Goal: Navigation & Orientation: Find specific page/section

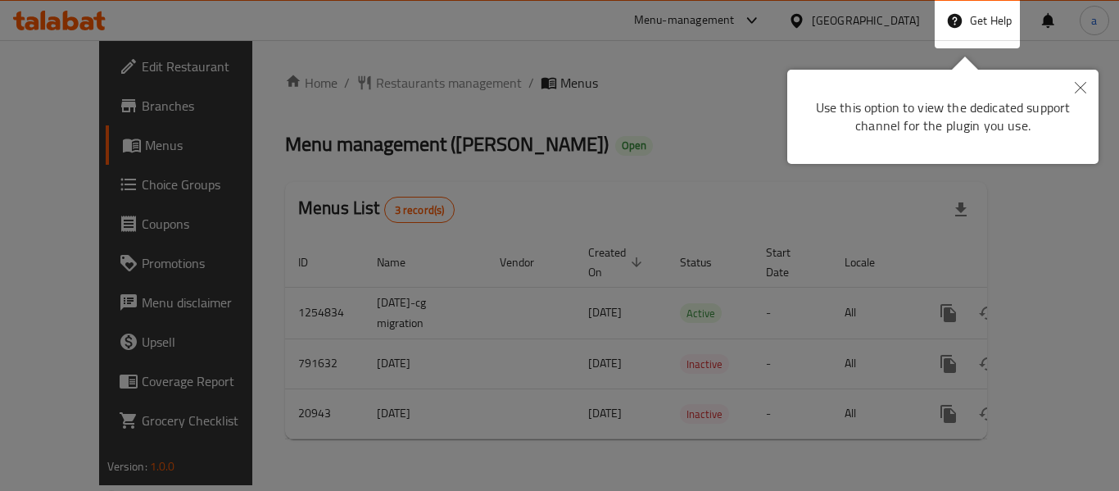
click at [1086, 81] on button "Close" at bounding box center [1081, 89] width 36 height 38
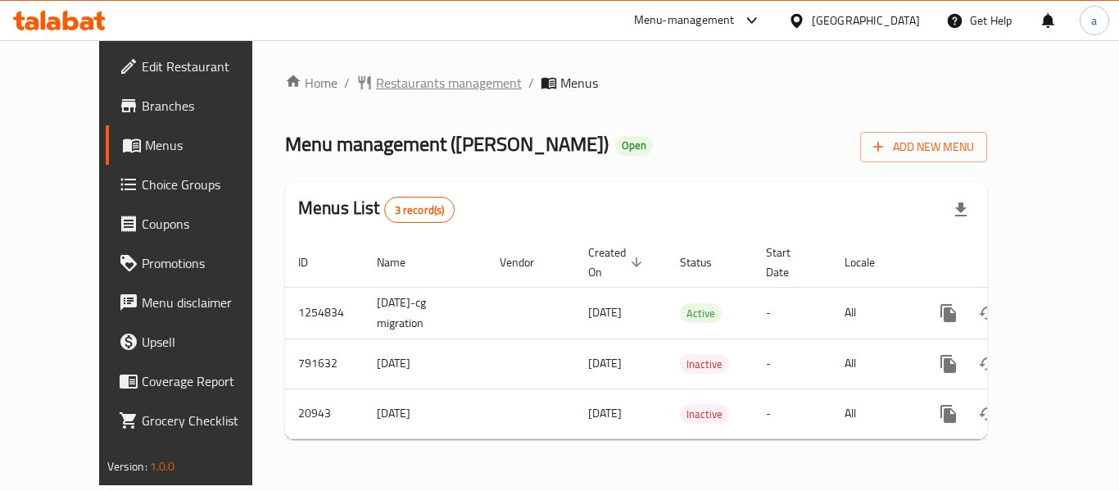
click at [419, 77] on span "Restaurants management" at bounding box center [449, 83] width 146 height 20
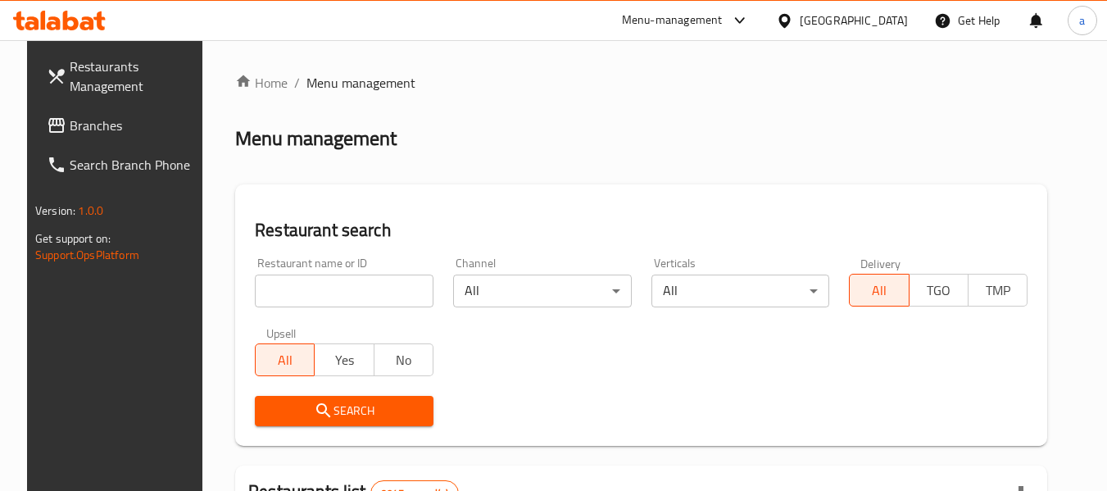
click at [84, 125] on span "Branches" at bounding box center [134, 126] width 129 height 20
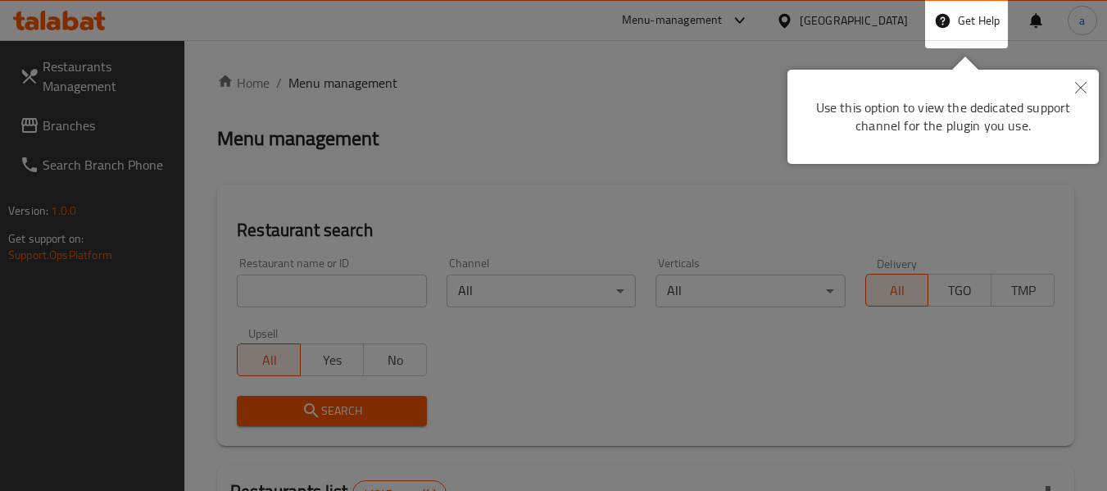
click at [1085, 97] on div at bounding box center [553, 245] width 1107 height 491
click at [1081, 92] on icon "Close" at bounding box center [1080, 87] width 11 height 11
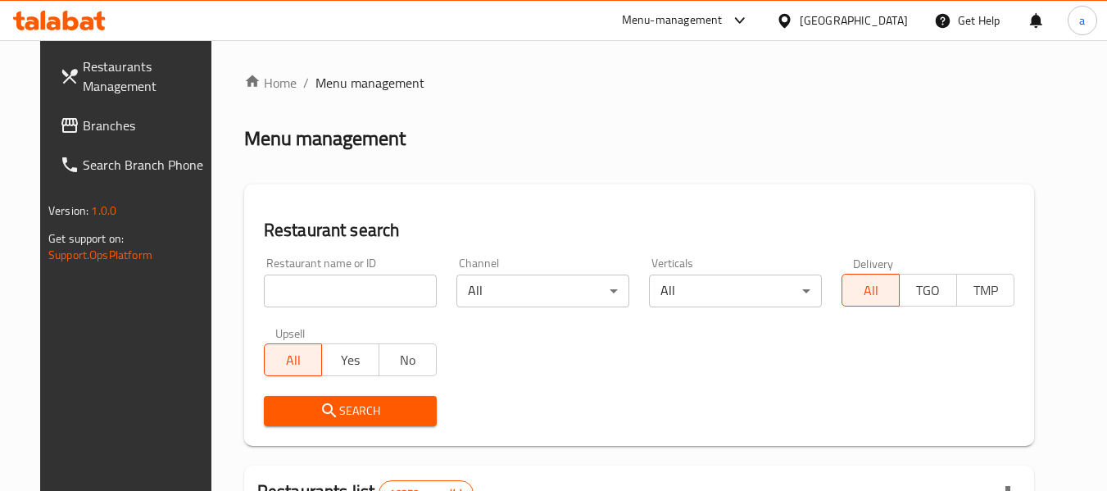
click at [83, 125] on span "Branches" at bounding box center [147, 126] width 129 height 20
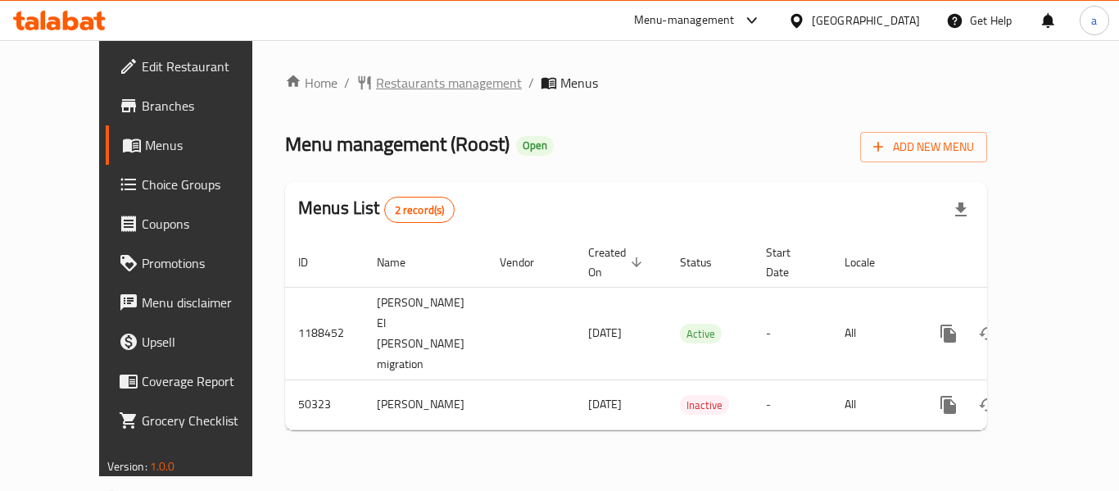
click at [376, 89] on span "Restaurants management" at bounding box center [449, 83] width 146 height 20
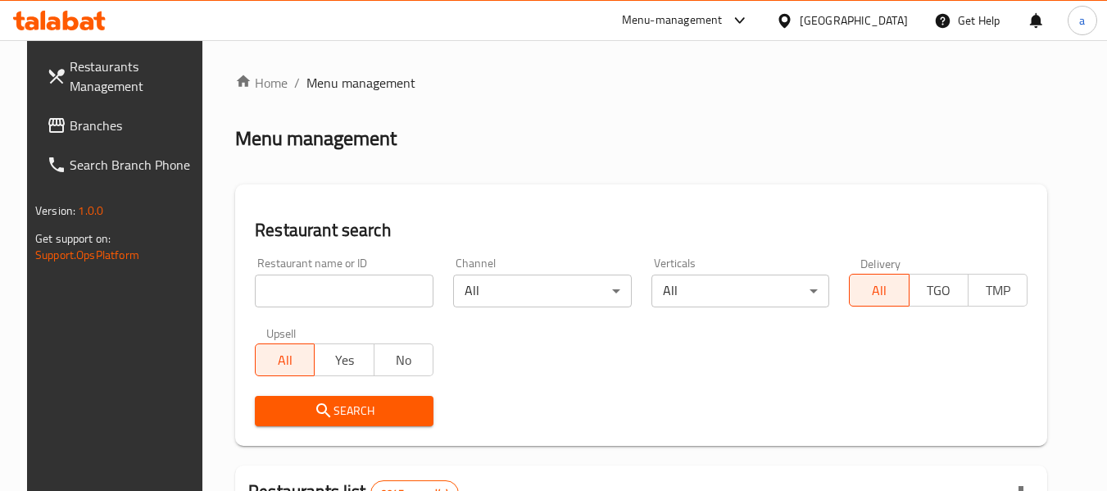
click at [70, 121] on span "Branches" at bounding box center [134, 126] width 129 height 20
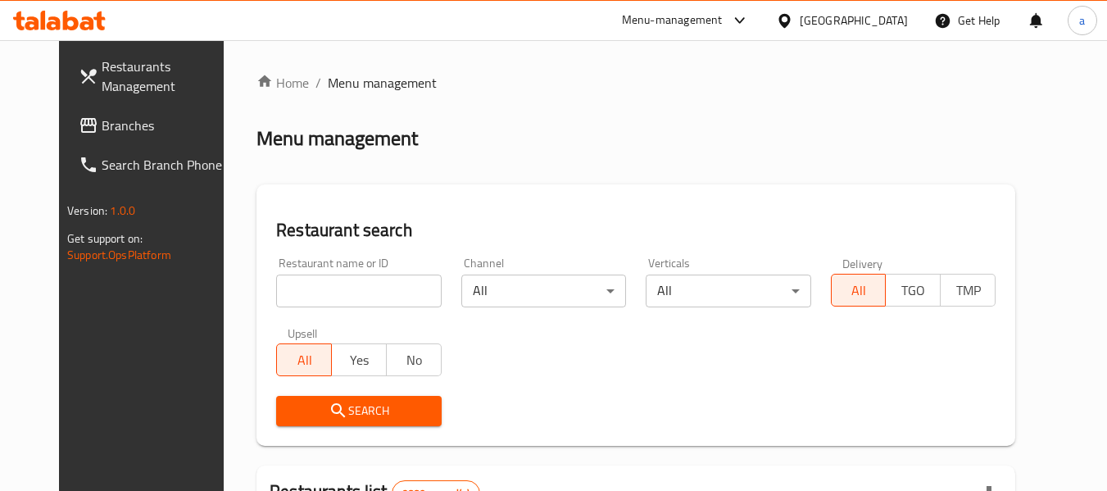
click at [102, 116] on span "Branches" at bounding box center [166, 126] width 129 height 20
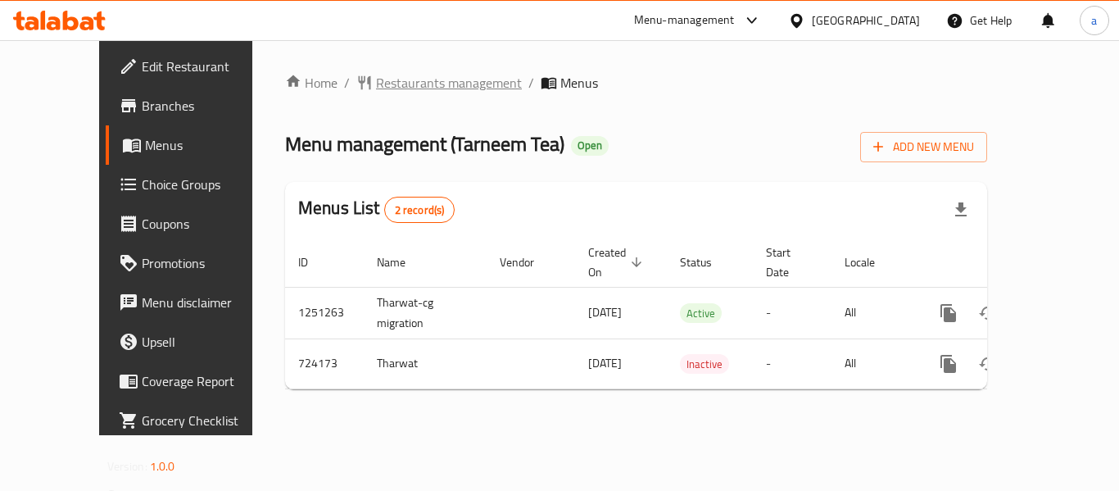
click at [376, 87] on span "Restaurants management" at bounding box center [449, 83] width 146 height 20
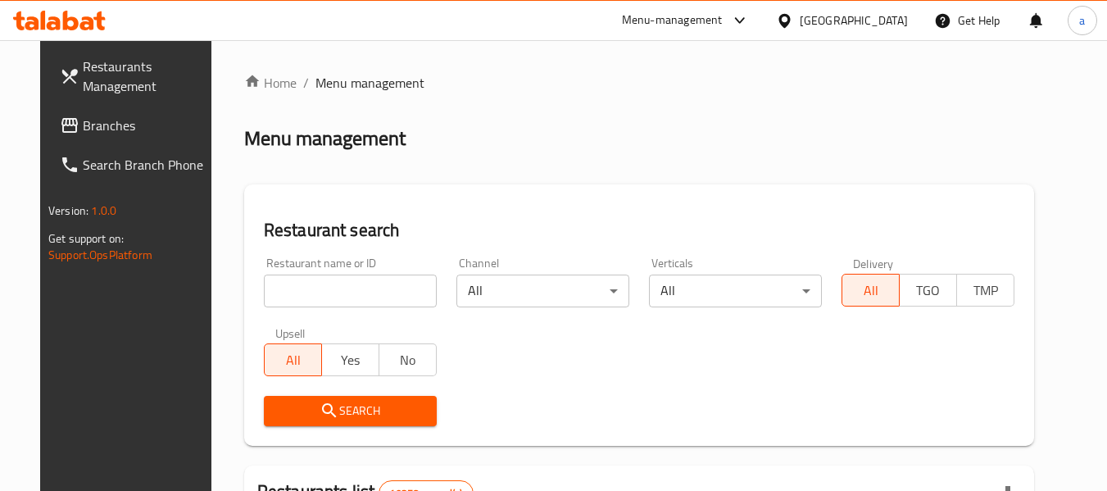
click at [83, 120] on span "Branches" at bounding box center [147, 126] width 129 height 20
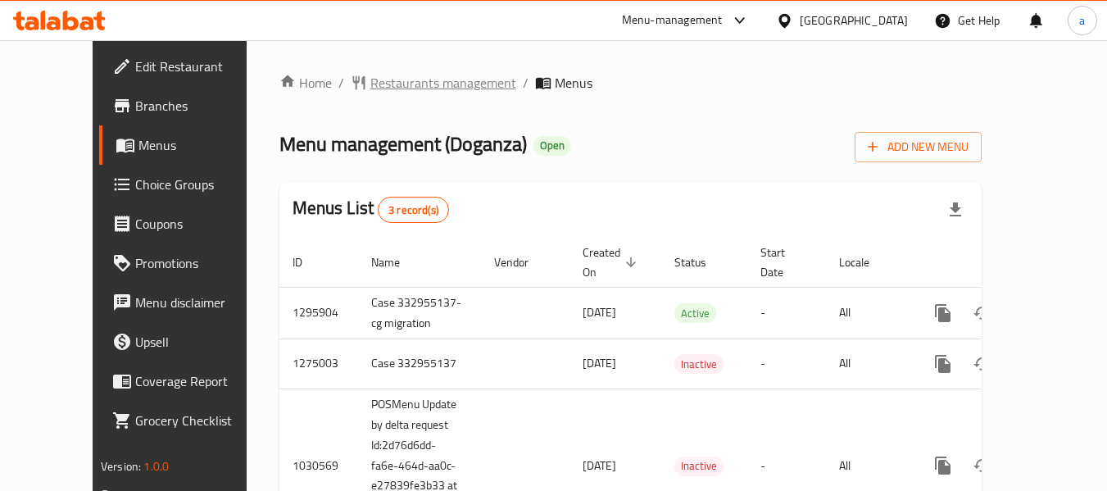
click at [386, 75] on span "Restaurants management" at bounding box center [443, 83] width 146 height 20
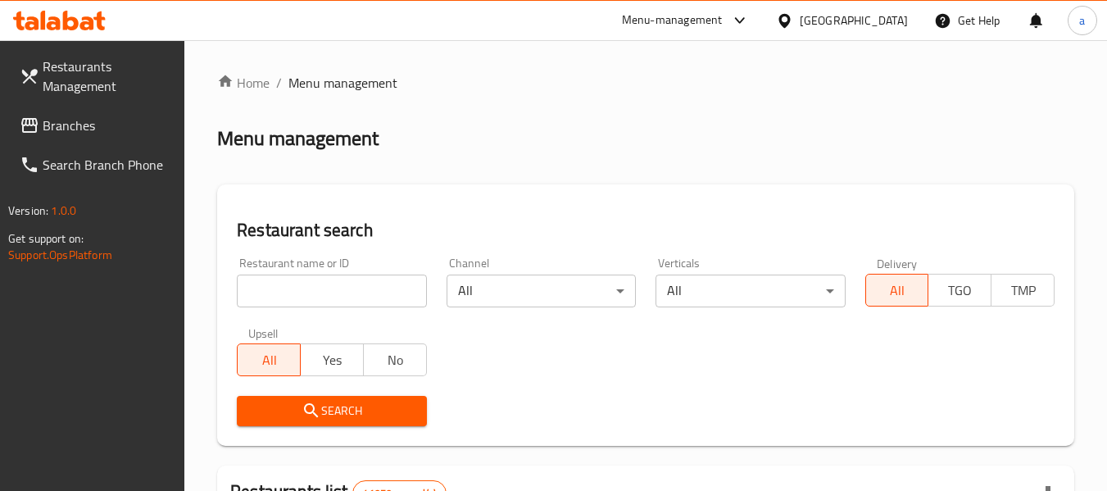
drag, startPoint x: 52, startPoint y: 116, endPoint x: 43, endPoint y: 128, distance: 15.1
click at [52, 116] on span "Branches" at bounding box center [107, 126] width 129 height 20
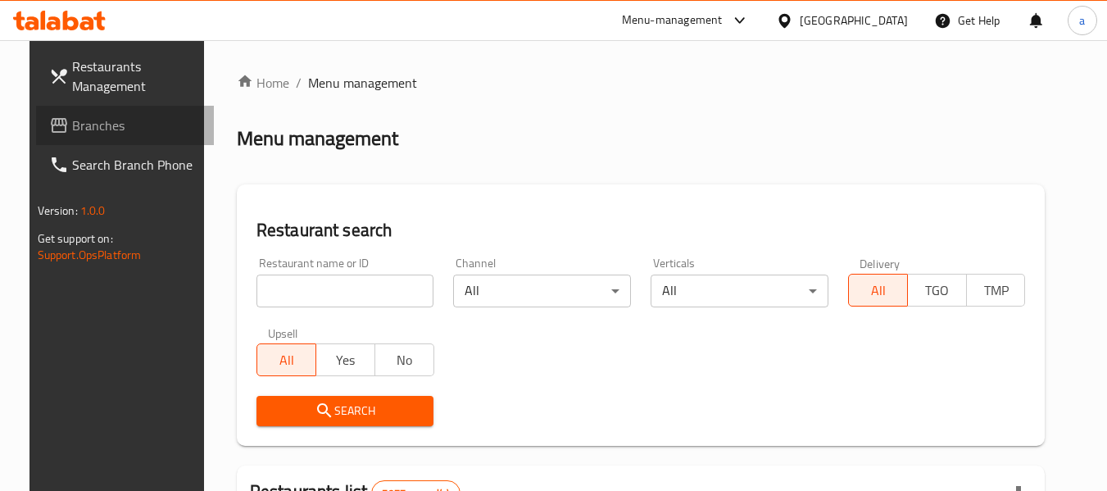
click at [79, 124] on span "Branches" at bounding box center [136, 126] width 129 height 20
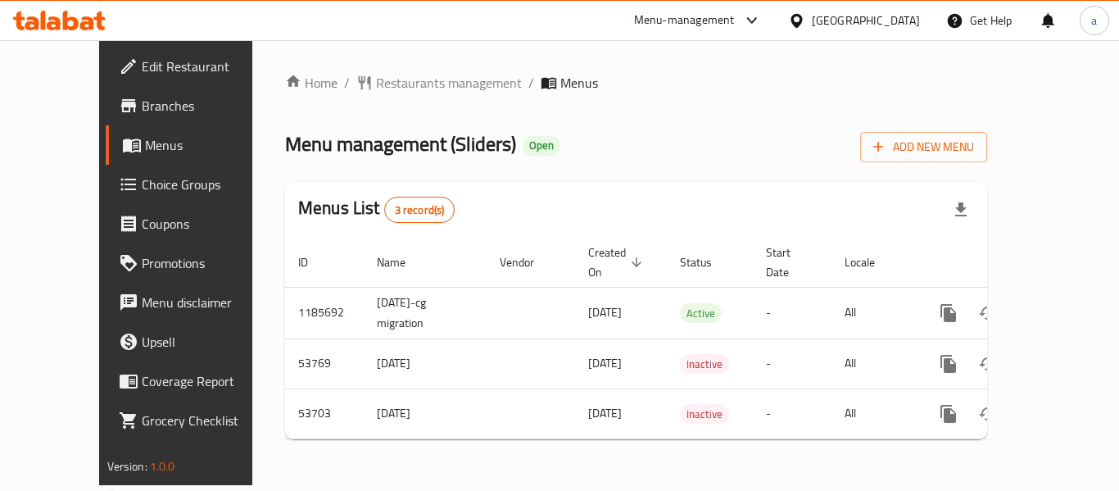
click at [409, 98] on div "Home / Restaurants management / Menus Menu management ( Sliders ) Open Add New …" at bounding box center [636, 262] width 702 height 379
click at [376, 79] on span "Restaurants management" at bounding box center [449, 83] width 146 height 20
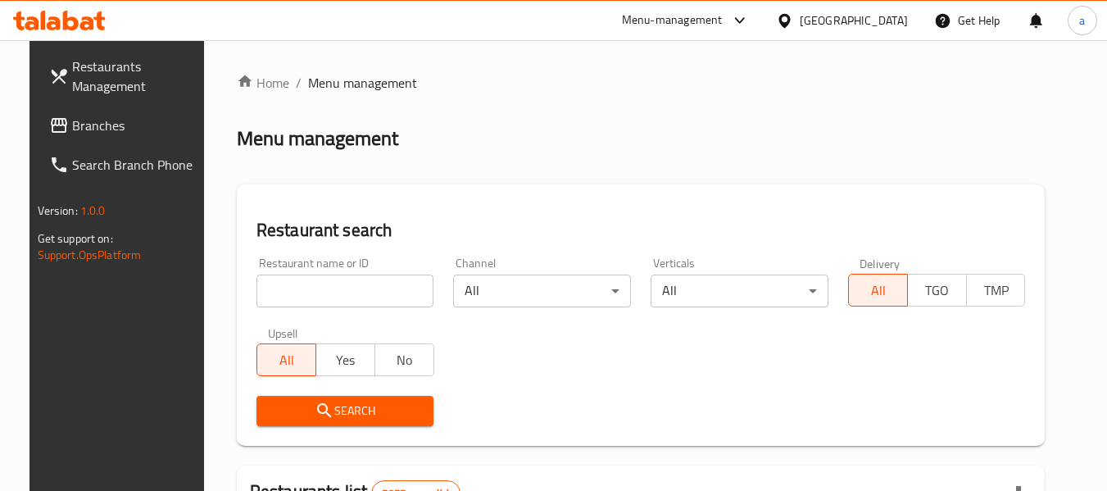
click at [51, 125] on icon at bounding box center [59, 125] width 16 height 15
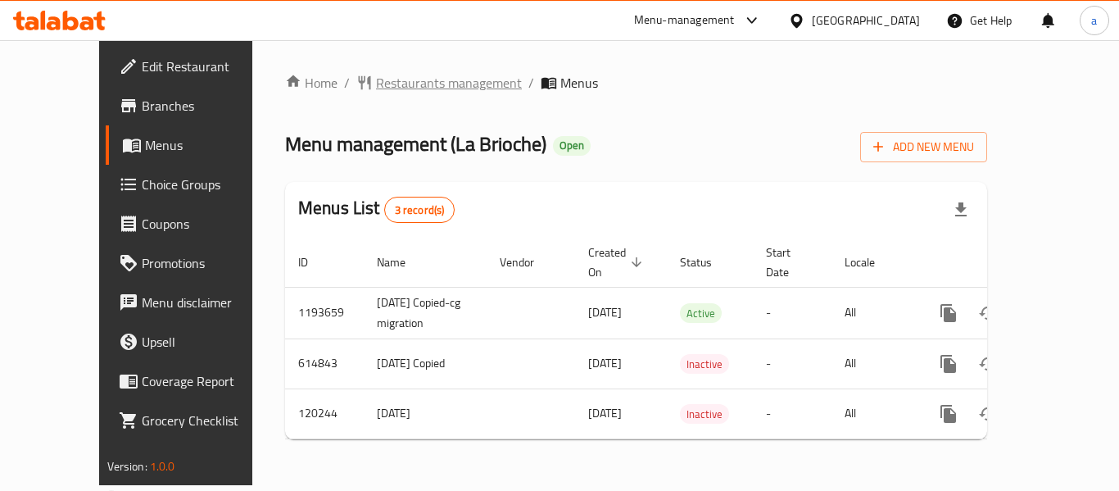
click at [376, 79] on span "Restaurants management" at bounding box center [449, 83] width 146 height 20
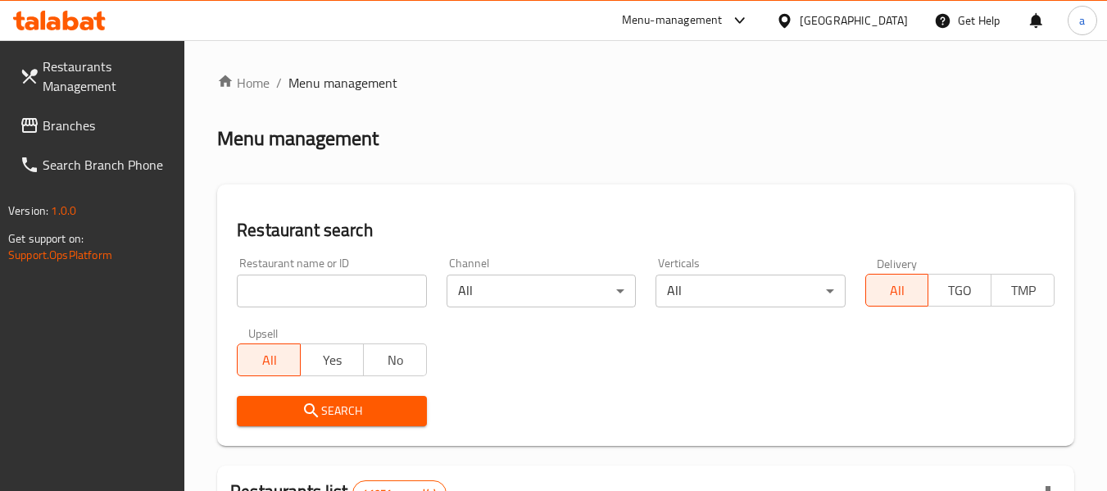
drag, startPoint x: 74, startPoint y: 127, endPoint x: 2, endPoint y: 123, distance: 71.4
click at [74, 127] on span "Branches" at bounding box center [107, 126] width 129 height 20
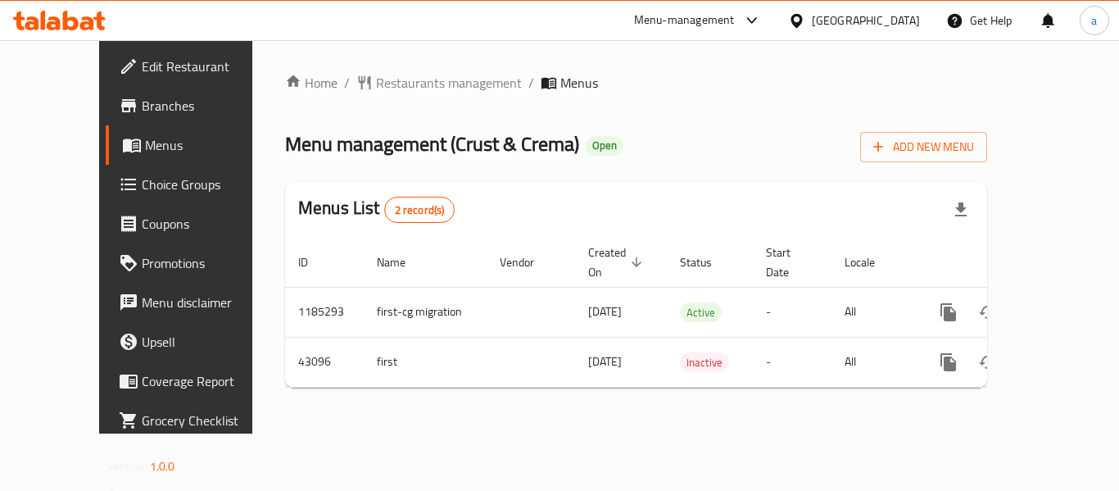
click at [388, 95] on div "Home / Restaurants management / Menus Menu management ( Crust & Crema ) Open Ad…" at bounding box center [636, 237] width 702 height 328
click at [388, 80] on span "Restaurants management" at bounding box center [449, 83] width 146 height 20
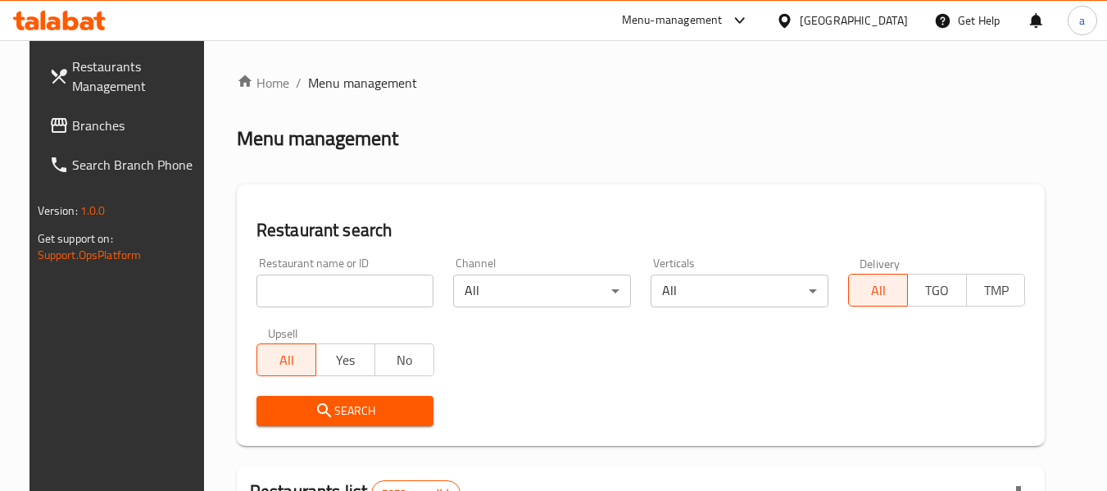
click at [115, 129] on span "Branches" at bounding box center [136, 126] width 129 height 20
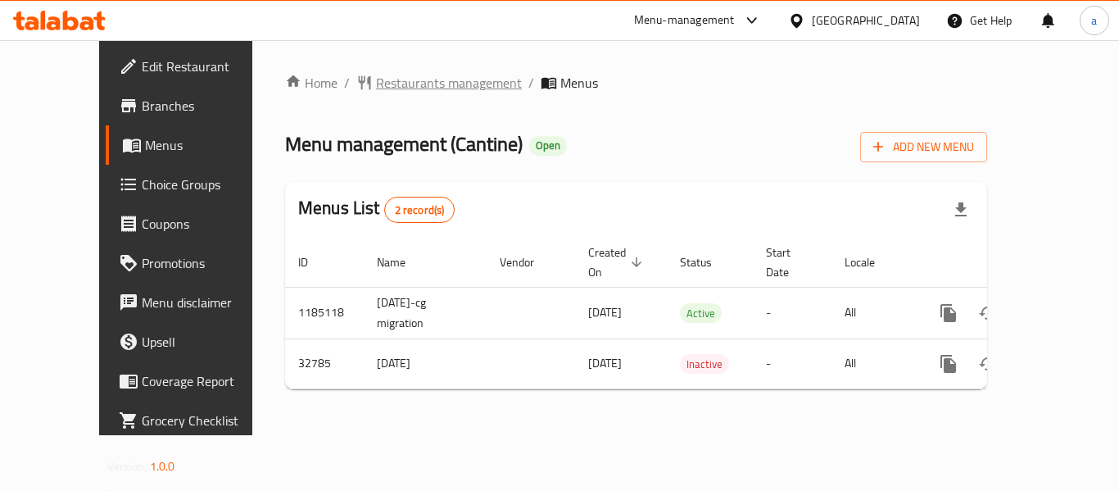
click at [378, 74] on span "Restaurants management" at bounding box center [449, 83] width 146 height 20
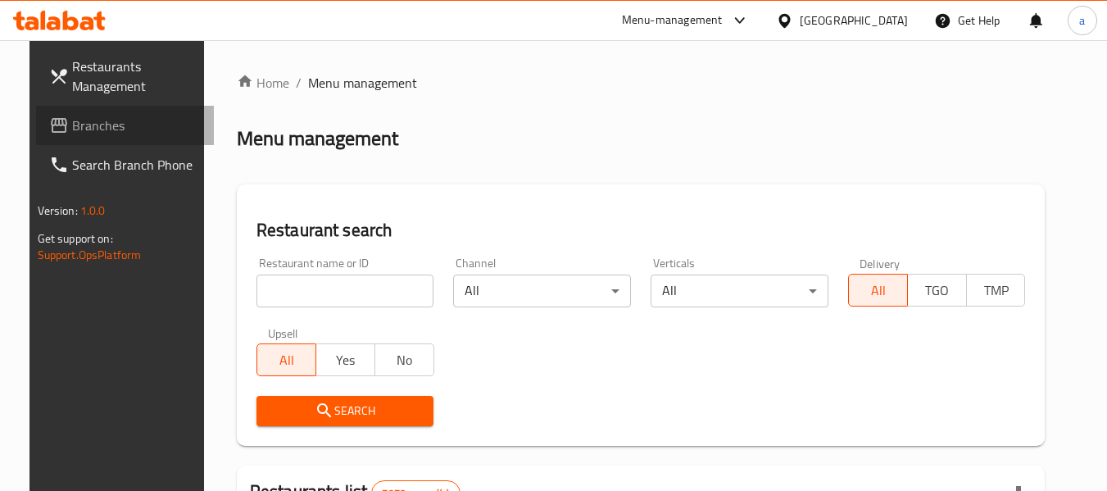
click at [79, 118] on span "Branches" at bounding box center [136, 126] width 129 height 20
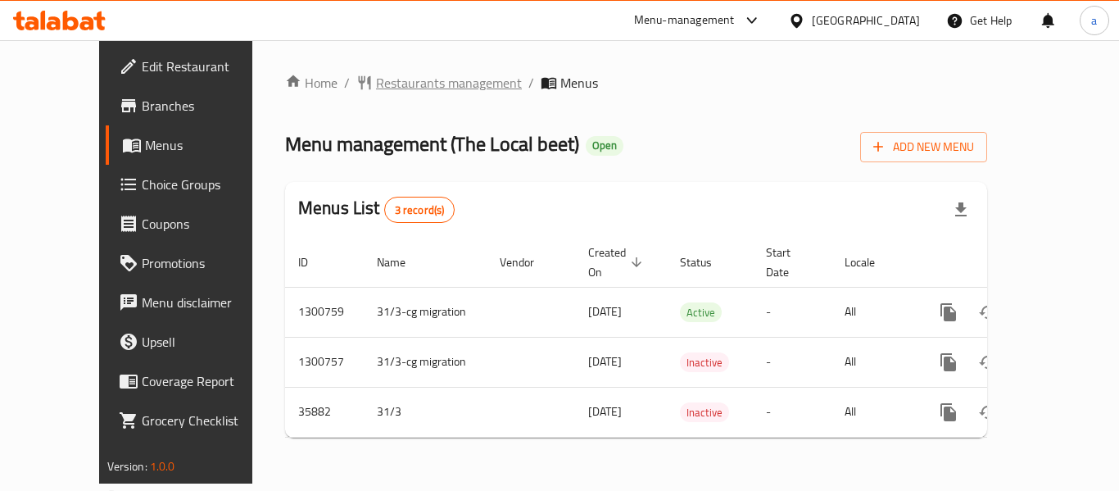
drag, startPoint x: 399, startPoint y: 98, endPoint x: 396, endPoint y: 84, distance: 14.3
click at [399, 98] on div "Home / Restaurants management / Menus Menu management ( The Local beet ) Open A…" at bounding box center [636, 262] width 702 height 378
click at [396, 83] on span "Restaurants management" at bounding box center [449, 83] width 146 height 20
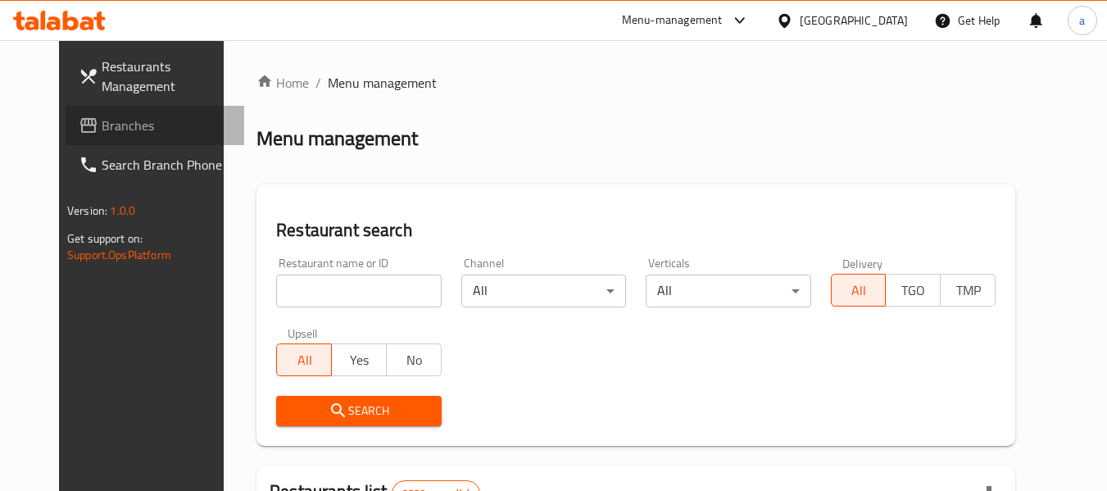
click at [102, 124] on span "Branches" at bounding box center [166, 126] width 129 height 20
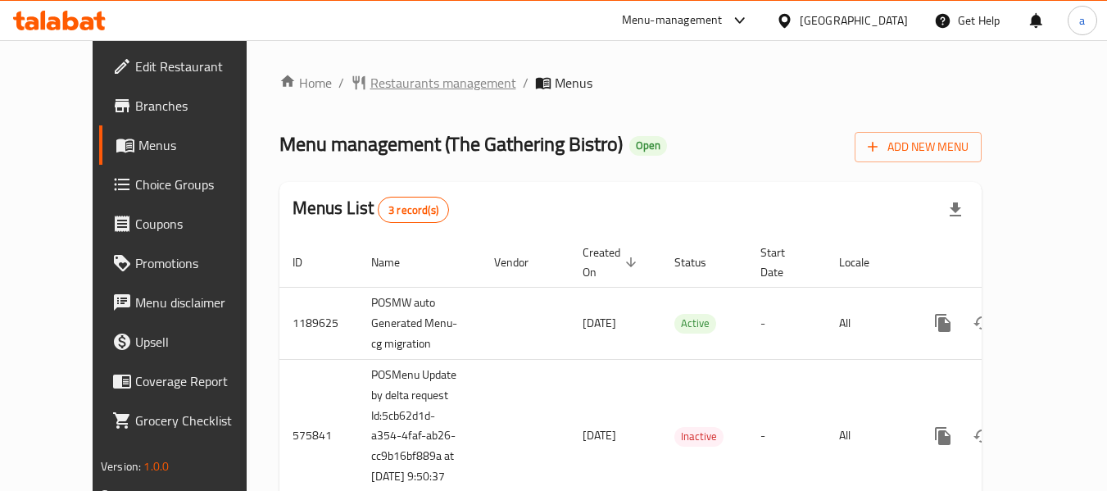
click at [377, 77] on span "Restaurants management" at bounding box center [443, 83] width 146 height 20
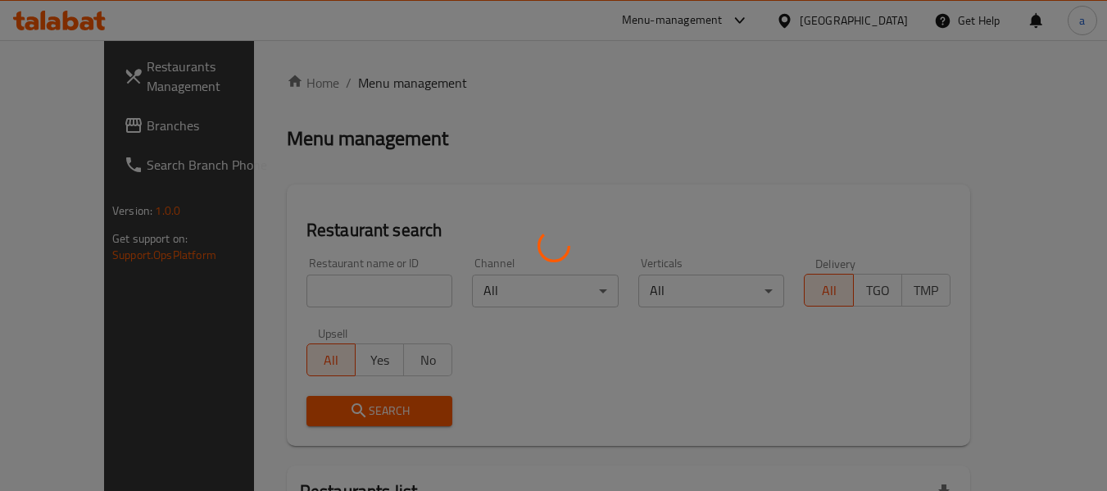
click at [311, 287] on div at bounding box center [553, 245] width 1107 height 491
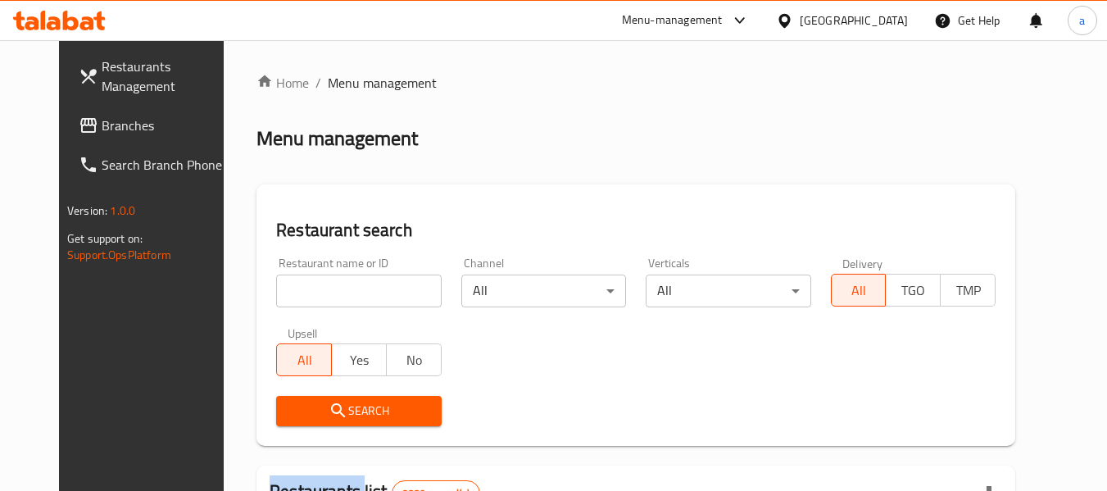
click at [311, 287] on input "search" at bounding box center [358, 291] width 165 height 33
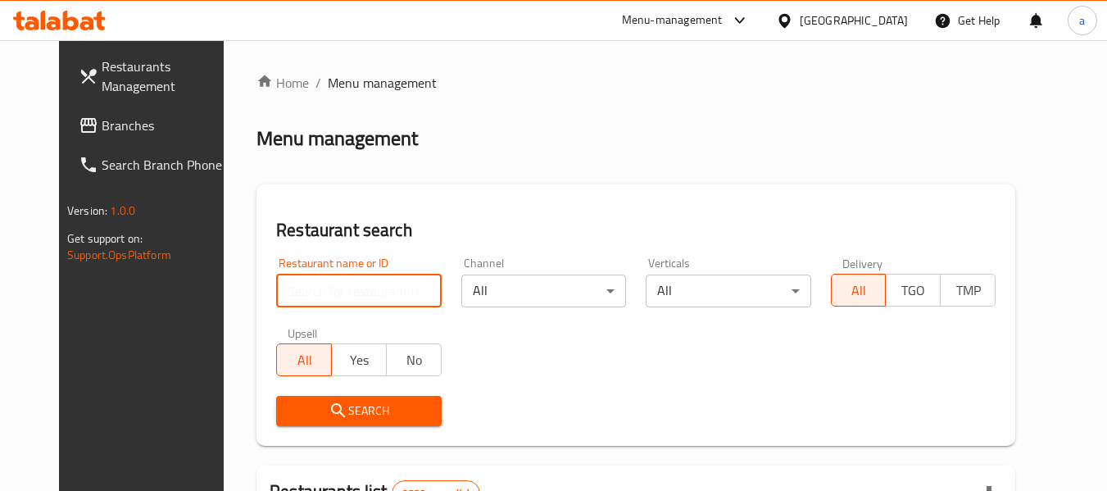
paste input "24540"
type input "24540"
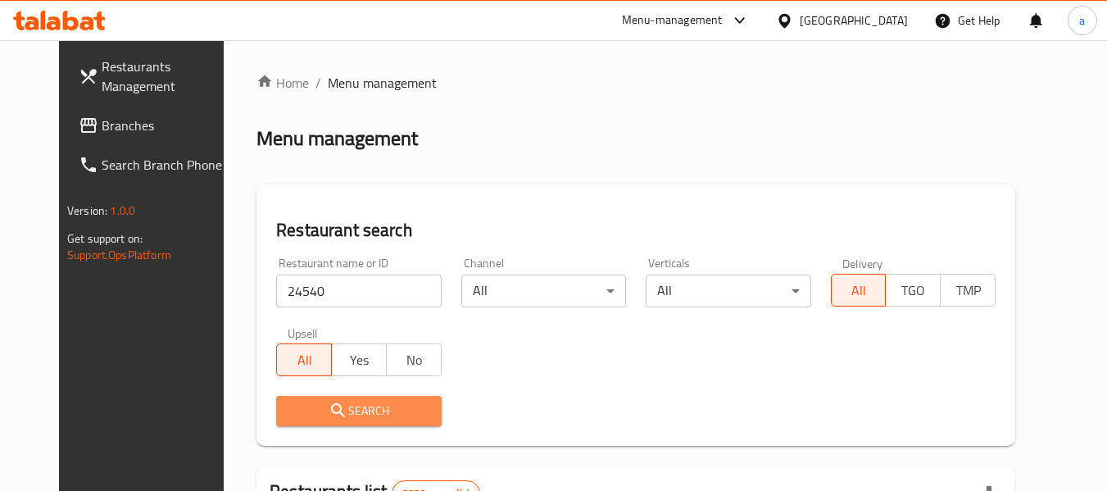
click at [343, 421] on button "Search" at bounding box center [358, 411] width 165 height 30
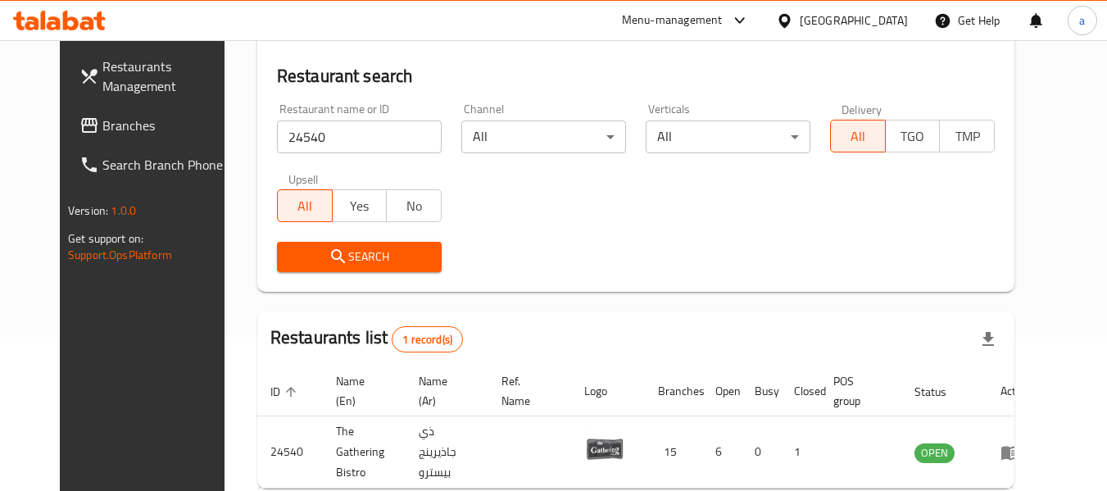
scroll to position [226, 0]
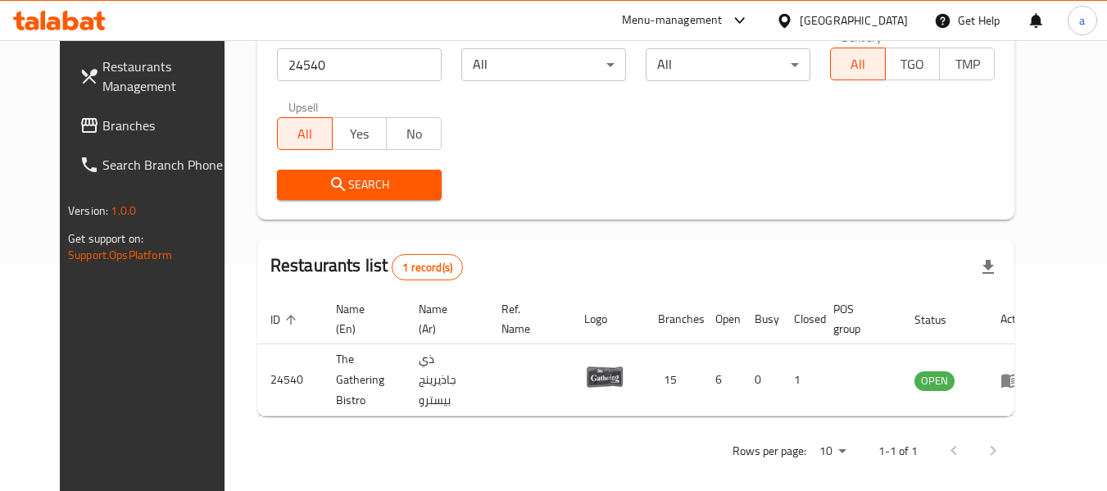
click at [102, 117] on span "Branches" at bounding box center [166, 126] width 129 height 20
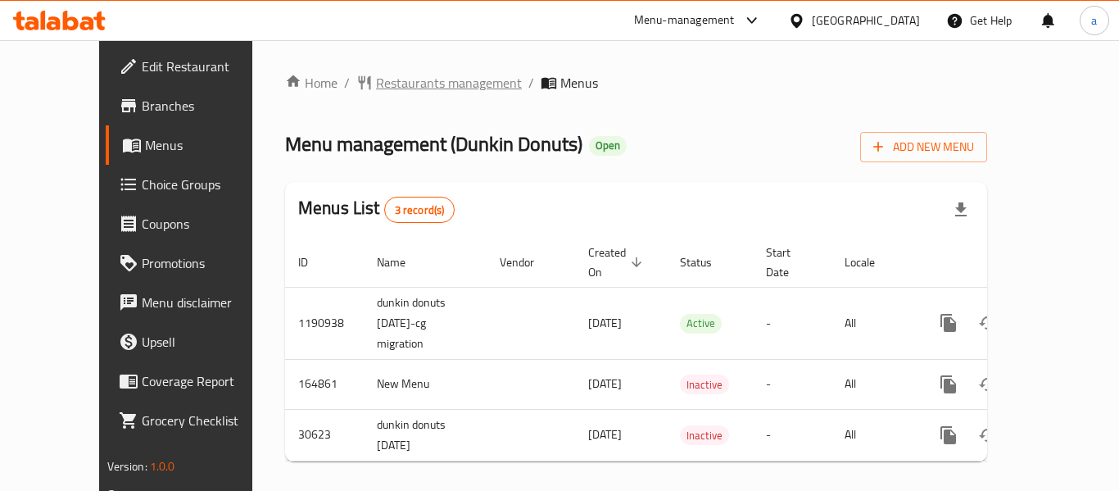
click at [376, 74] on span "Restaurants management" at bounding box center [449, 83] width 146 height 20
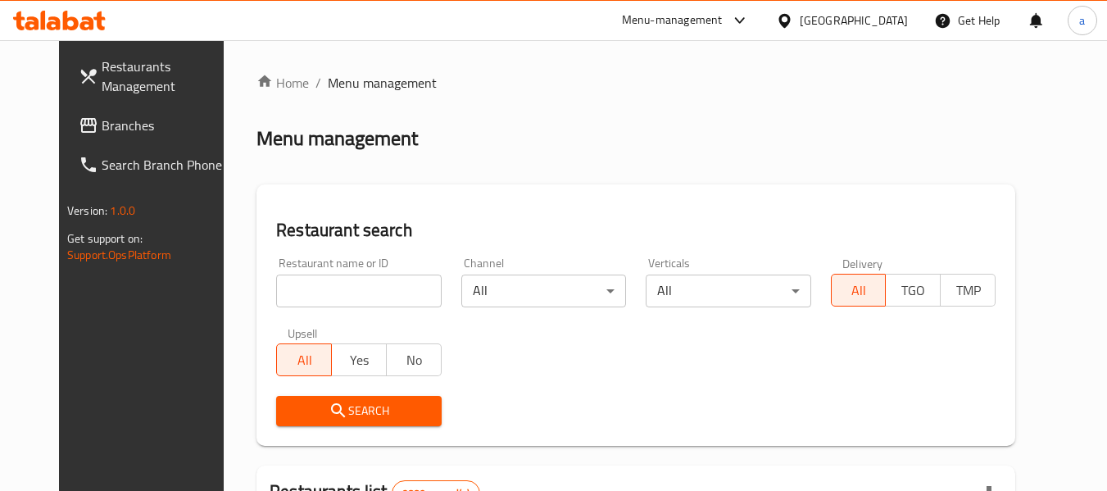
click at [79, 130] on icon at bounding box center [89, 126] width 20 height 20
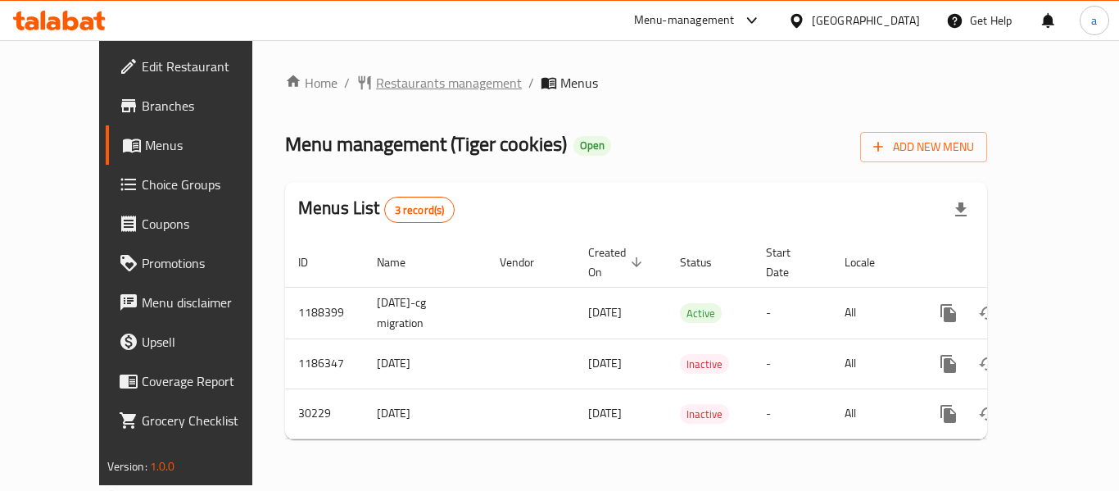
click at [412, 78] on span "Restaurants management" at bounding box center [449, 83] width 146 height 20
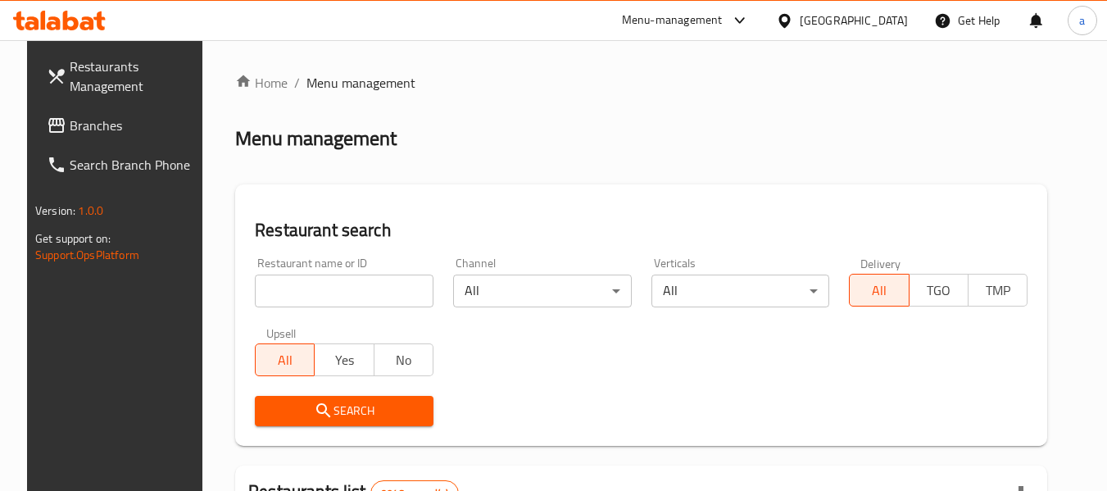
click at [158, 125] on span "Branches" at bounding box center [134, 126] width 129 height 20
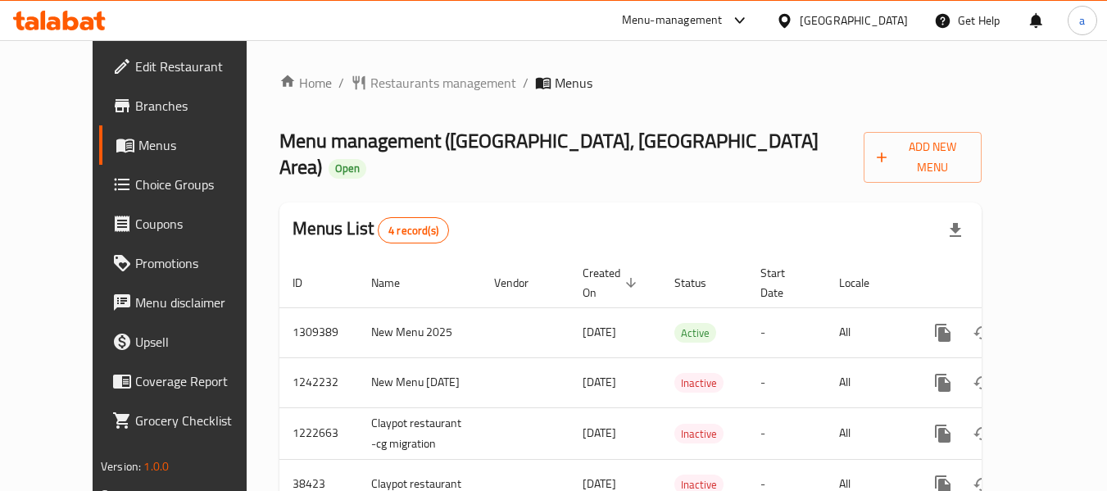
click at [410, 96] on div "Home / Restaurants management / Menus Menu management ( Claypot Restaurant, [GE…" at bounding box center [630, 298] width 702 height 450
click at [406, 92] on span "Restaurants management" at bounding box center [443, 83] width 146 height 20
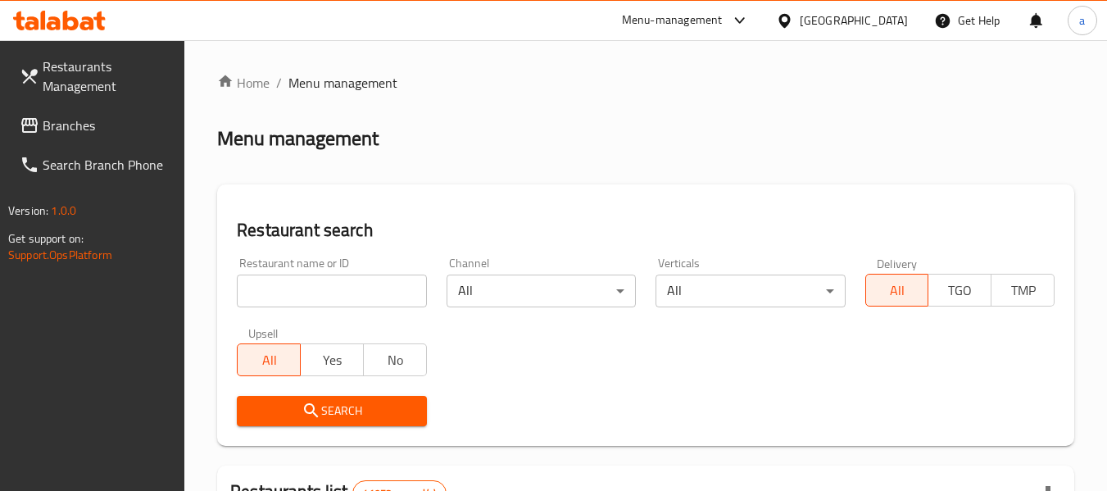
click at [48, 123] on span "Branches" at bounding box center [107, 126] width 129 height 20
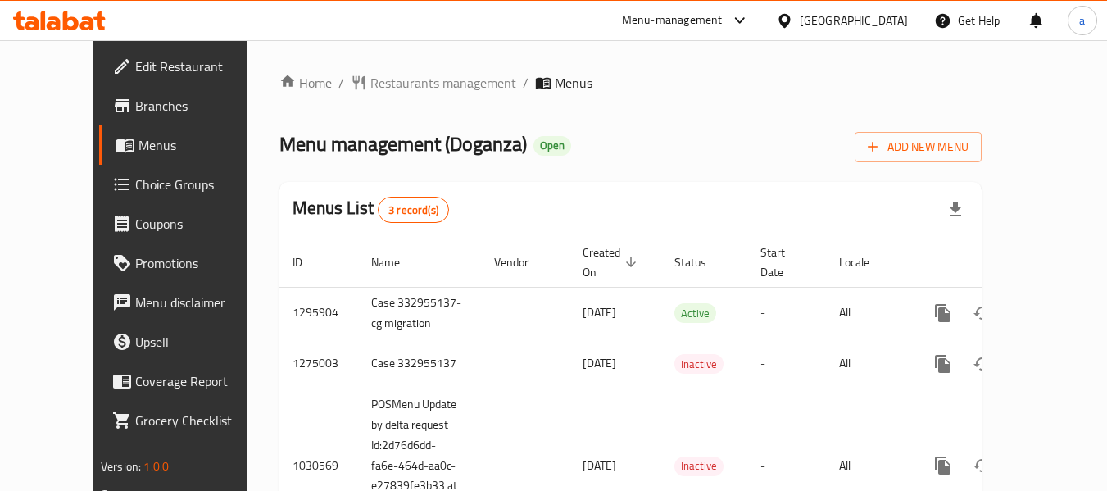
click at [388, 82] on span "Restaurants management" at bounding box center [443, 83] width 146 height 20
